Goal: Information Seeking & Learning: Check status

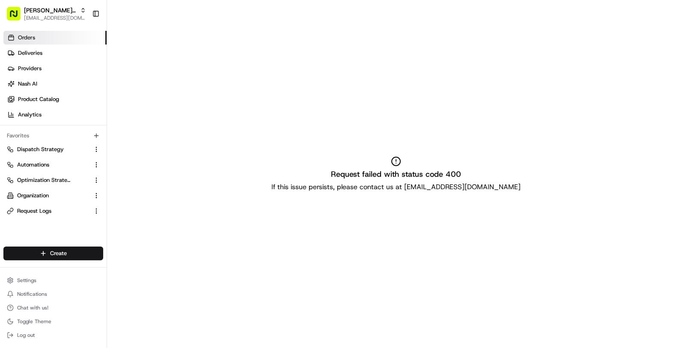
click at [46, 42] on link "Orders" at bounding box center [54, 38] width 103 height 14
click at [46, 55] on link "Deliveries" at bounding box center [54, 53] width 103 height 14
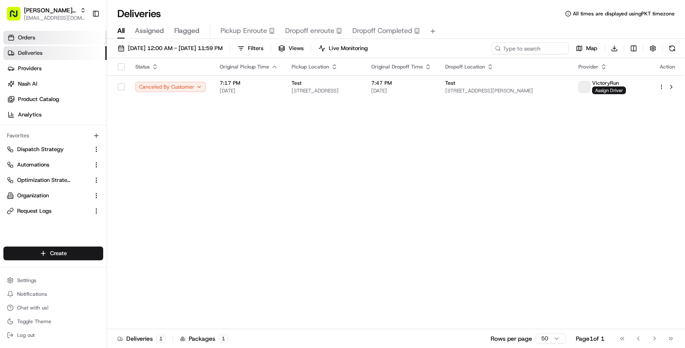
click at [49, 39] on link "Orders" at bounding box center [54, 38] width 103 height 14
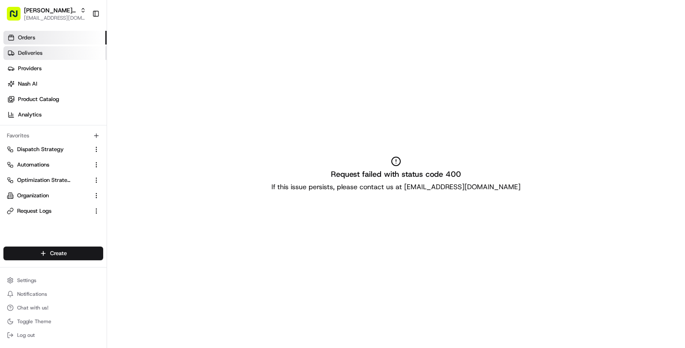
click at [51, 57] on link "Deliveries" at bounding box center [54, 53] width 103 height 14
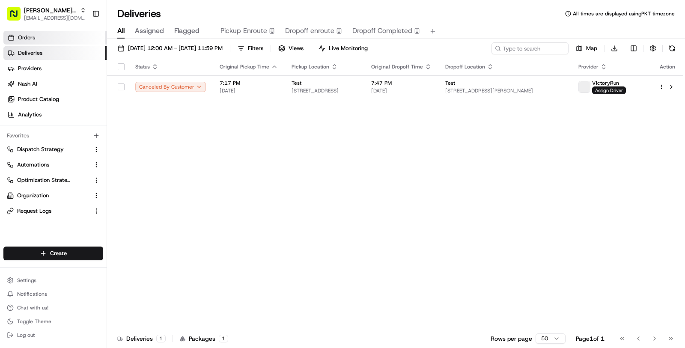
click at [45, 32] on link "Orders" at bounding box center [54, 38] width 103 height 14
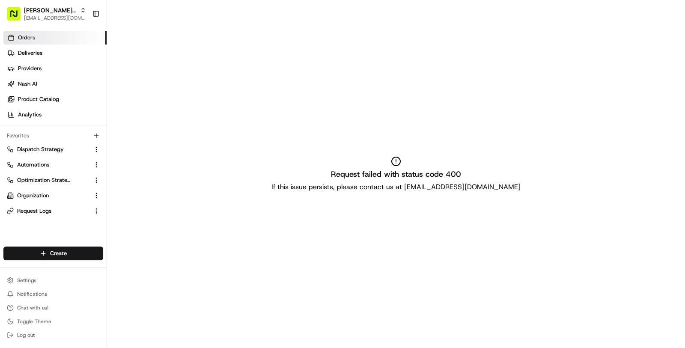
click at [50, 33] on link "Orders" at bounding box center [54, 38] width 103 height 14
click at [40, 34] on link "Orders" at bounding box center [54, 38] width 103 height 14
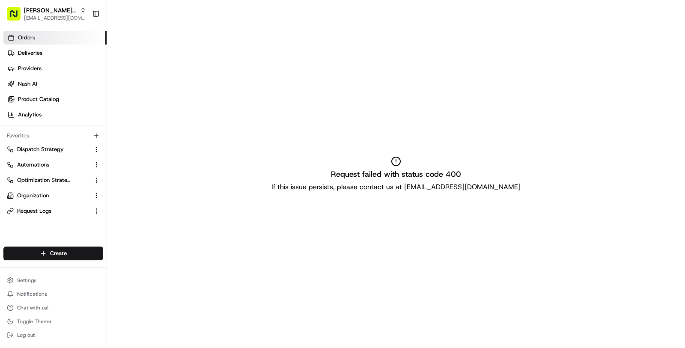
click at [40, 34] on link "Orders" at bounding box center [54, 38] width 103 height 14
click at [40, 48] on link "Deliveries" at bounding box center [54, 53] width 103 height 14
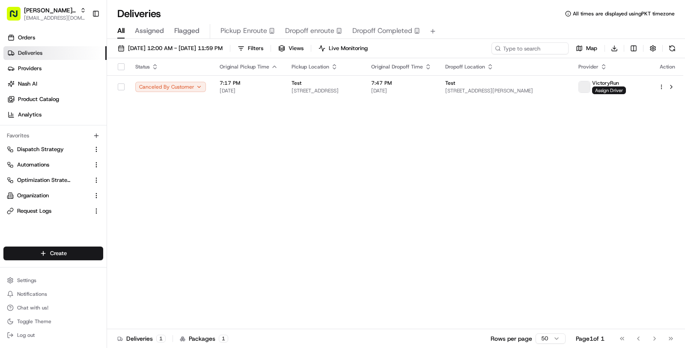
click at [42, 30] on div "Orders Deliveries Providers Nash AI Product Catalog Analytics" at bounding box center [53, 76] width 107 height 98
click at [42, 34] on link "Orders" at bounding box center [54, 38] width 103 height 14
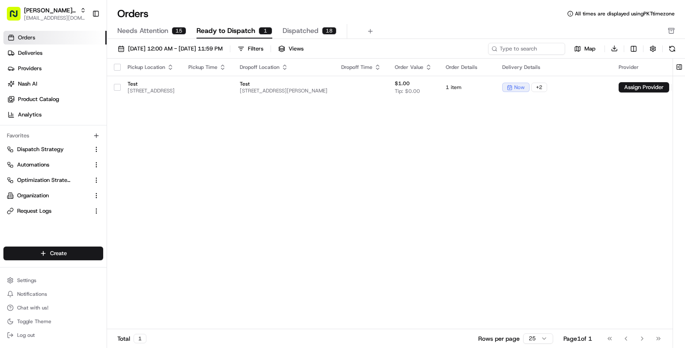
click at [13, 40] on icon at bounding box center [11, 38] width 5 height 3
